Goal: Find specific page/section: Find specific page/section

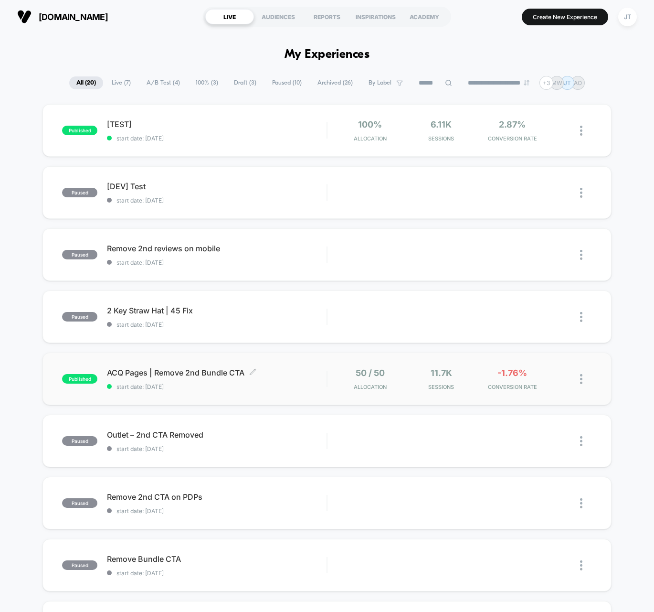
click at [171, 374] on span "ACQ Pages | Remove 2nd Bundle CTA Click to edit experience details" at bounding box center [217, 373] width 220 height 10
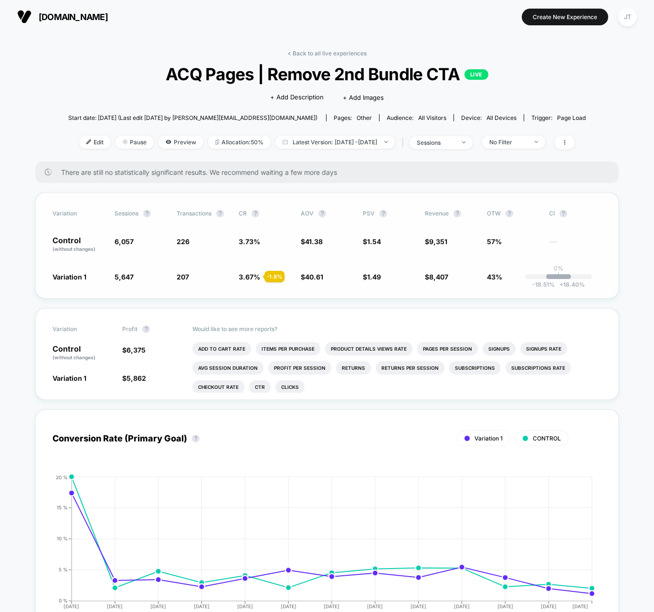
click at [521, 211] on span "OTW ?" at bounding box center [513, 214] width 53 height 8
